Goal: Navigation & Orientation: Find specific page/section

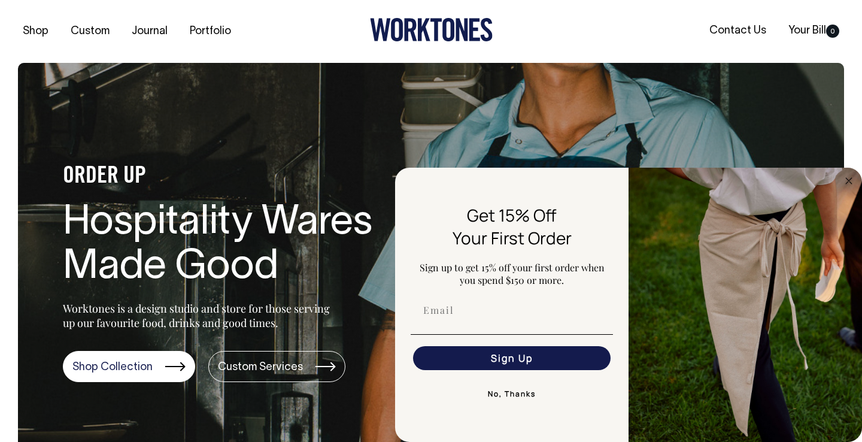
click at [512, 401] on button "No, Thanks" at bounding box center [512, 394] width 202 height 24
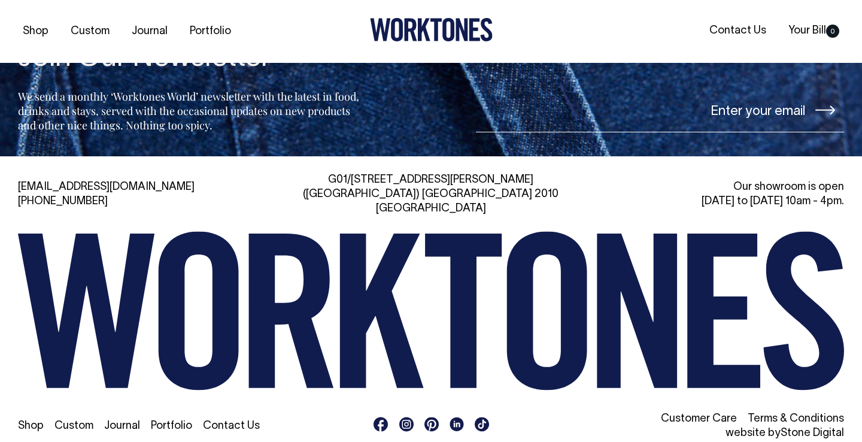
scroll to position [2501, 0]
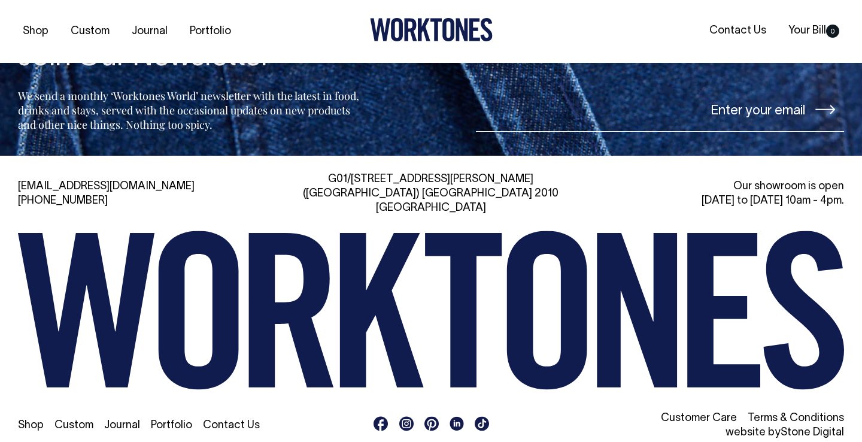
click at [131, 420] on link "Journal" at bounding box center [122, 425] width 36 height 10
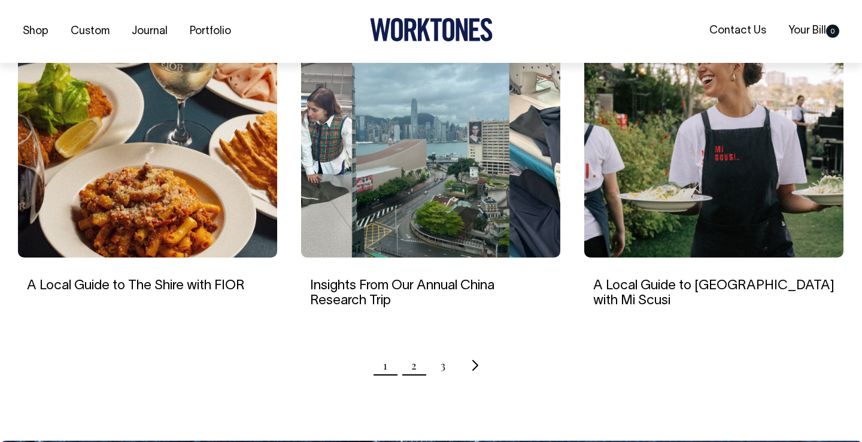
scroll to position [1136, 0]
click at [413, 371] on link "2" at bounding box center [413, 365] width 5 height 30
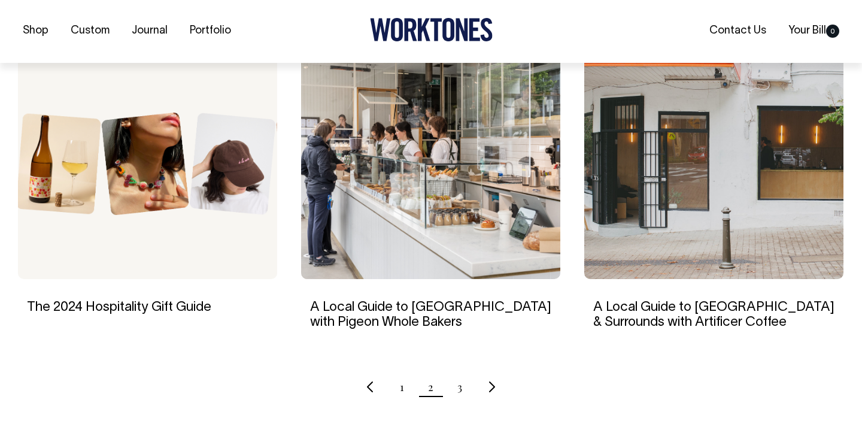
click at [456, 389] on ul "1 2 3" at bounding box center [431, 387] width 827 height 30
click at [462, 389] on link "3" at bounding box center [460, 386] width 5 height 30
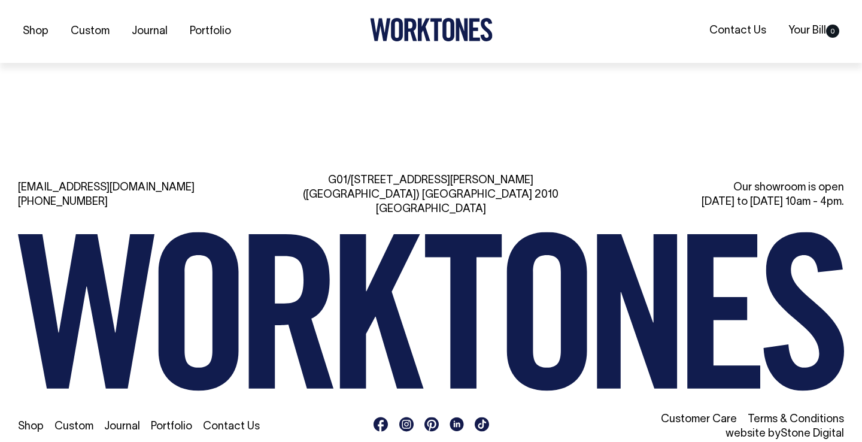
scroll to position [1051, 0]
